Goal: Task Accomplishment & Management: Manage account settings

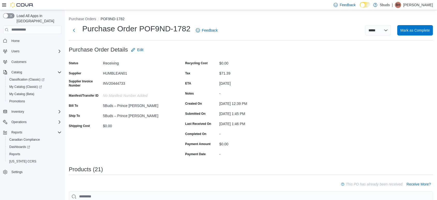
click at [426, 36] on div "**********" at bounding box center [251, 30] width 364 height 13
click at [429, 31] on span "Mark as Complete" at bounding box center [414, 29] width 29 height 5
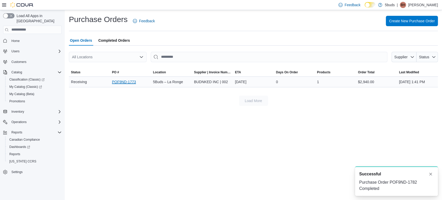
click at [113, 83] on link "POF9ND-1773" at bounding box center [124, 82] width 24 height 6
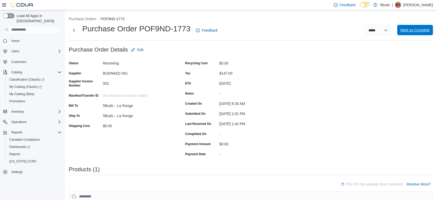
click at [410, 31] on span "Mark as Complete" at bounding box center [414, 29] width 29 height 5
